Goal: Task Accomplishment & Management: Use online tool/utility

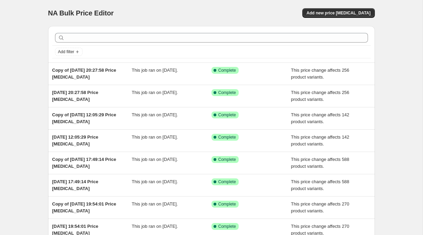
click at [334, 8] on div "NA Bulk Price Editor. This page is ready NA Bulk Price Editor Add new price [ME…" at bounding box center [211, 13] width 326 height 26
click at [335, 9] on button "Add new price [MEDICAL_DATA]" at bounding box center [338, 13] width 72 height 10
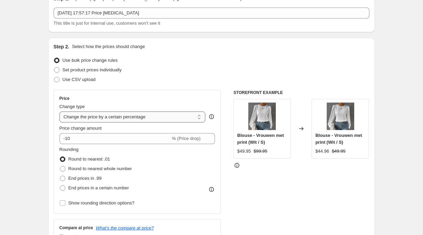
scroll to position [37, 0]
click at [91, 113] on select "Change the price to a certain amount Change the price by a certain amount Chang…" at bounding box center [132, 116] width 146 height 11
select select "no_change"
click at [59, 111] on select "Change the price to a certain amount Change the price by a certain amount Chang…" at bounding box center [132, 116] width 146 height 11
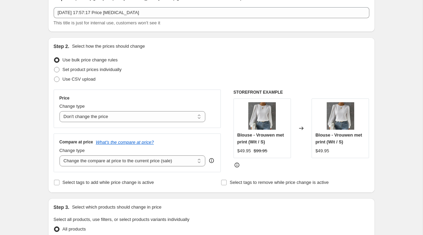
click at [77, 158] on select "Change the compare at price to the current price (sale) Change the compare at p…" at bounding box center [132, 161] width 146 height 11
select select "remove"
click at [59, 156] on select "Change the compare at price to the current price (sale) Change the compare at p…" at bounding box center [132, 161] width 146 height 11
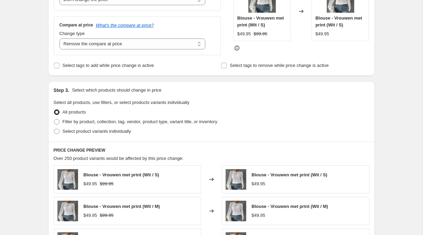
scroll to position [163, 0]
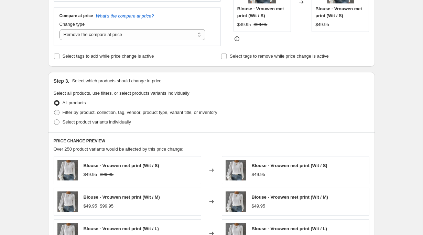
click at [92, 111] on span "Filter by product, collection, tag, vendor, product type, variant title, or inv…" at bounding box center [140, 112] width 155 height 5
click at [54, 110] on input "Filter by product, collection, tag, vendor, product type, variant title, or inv…" at bounding box center [54, 110] width 0 height 0
radio input "true"
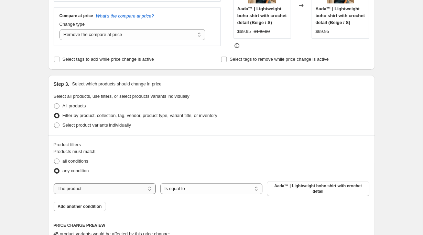
click at [116, 194] on select "The product The product's collection The product's tag The product's vendor The…" at bounding box center [105, 188] width 102 height 11
select select "collection"
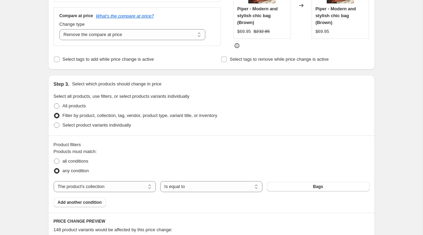
click at [311, 187] on button "Bags" at bounding box center [318, 187] width 102 height 10
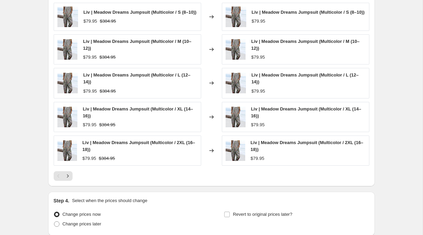
scroll to position [458, 0]
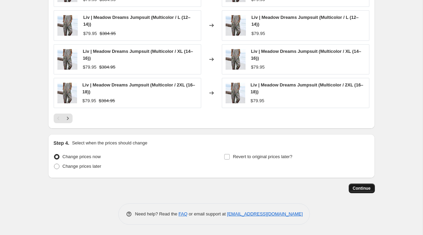
click at [357, 191] on span "Continue" at bounding box center [361, 188] width 18 height 5
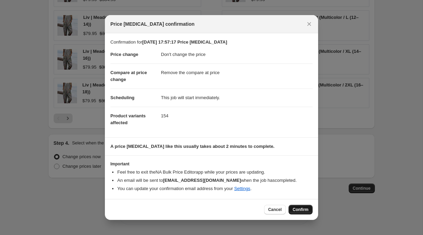
click at [302, 214] on button "Confirm" at bounding box center [300, 210] width 24 height 10
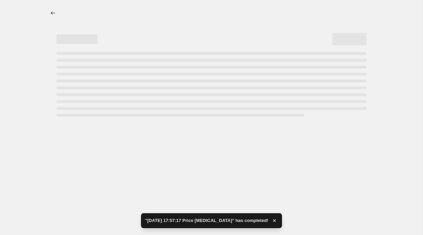
select select "no_change"
select select "remove"
select select "collection"
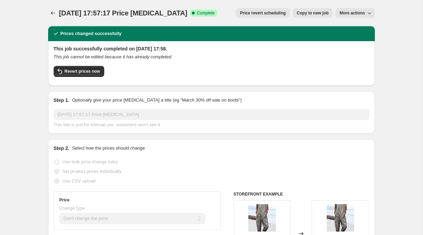
click at [303, 14] on span "Copy to new job" at bounding box center [312, 12] width 32 height 5
select select "no_change"
select select "remove"
select select "collection"
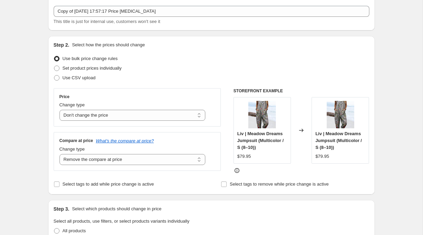
scroll to position [38, 0]
click at [180, 165] on select "Change the compare at price to the current price (sale) Change the compare at p…" at bounding box center [132, 159] width 146 height 11
select select "pp"
click at [59, 154] on select "Change the compare at price to the current price (sale) Change the compare at p…" at bounding box center [132, 159] width 146 height 11
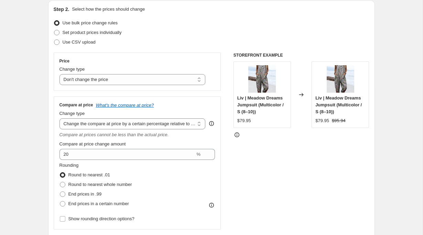
scroll to position [82, 0]
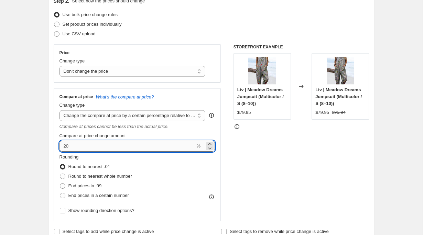
click at [167, 146] on input "20" at bounding box center [127, 146] width 136 height 11
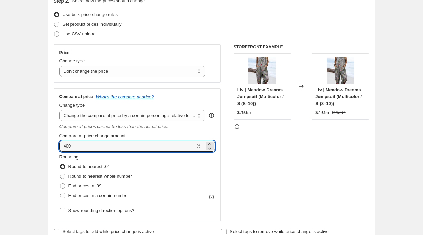
type input "400"
click at [270, 149] on div "STOREFRONT EXAMPLE Liv | Meadow Dreams Jumpsuit (Multicolor / S (8–10)) $79.95 …" at bounding box center [301, 132] width 136 height 177
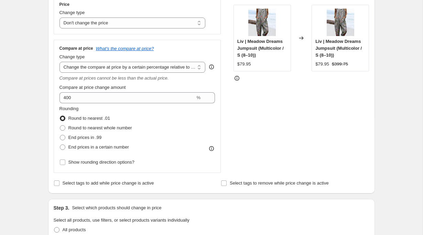
scroll to position [142, 0]
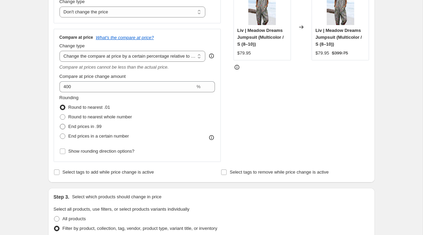
click at [93, 125] on span "End prices in .99" at bounding box center [84, 126] width 33 height 5
click at [60, 124] on input "End prices in .99" at bounding box center [60, 124] width 0 height 0
radio input "true"
click at [98, 137] on span "End prices in a certain number" at bounding box center [98, 136] width 60 height 5
click at [96, 137] on span "End prices in a certain number" at bounding box center [98, 136] width 60 height 5
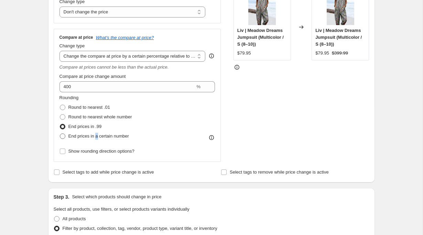
click at [60, 134] on input "End prices in a certain number" at bounding box center [60, 134] width 0 height 0
radio input "true"
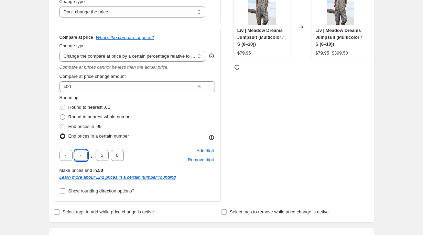
click at [79, 156] on input "text" at bounding box center [81, 155] width 13 height 11
type input "9"
click at [98, 156] on input "5" at bounding box center [101, 155] width 13 height 11
type input "9"
click at [130, 151] on div "9 . 9 0 Add digit Remove digit" at bounding box center [137, 156] width 156 height 18
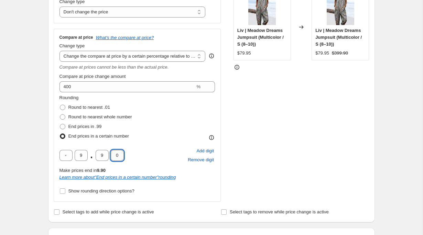
click at [117, 156] on input "0" at bounding box center [117, 155] width 13 height 11
type input "5"
click at [132, 156] on div "9 . 9 5 Add digit Remove digit" at bounding box center [137, 156] width 156 height 18
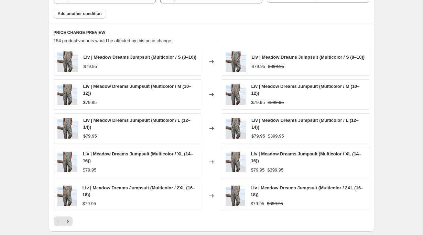
scroll to position [588, 0]
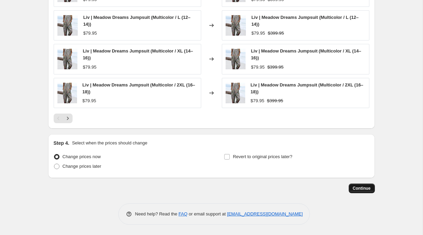
click at [369, 186] on span "Continue" at bounding box center [361, 188] width 18 height 5
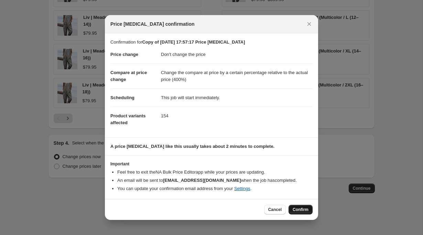
click at [300, 206] on button "Confirm" at bounding box center [300, 210] width 24 height 10
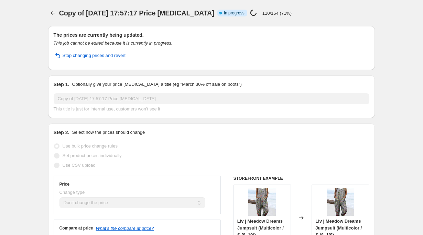
select select "no_change"
select select "pp"
select select "collection"
